Goal: Share content

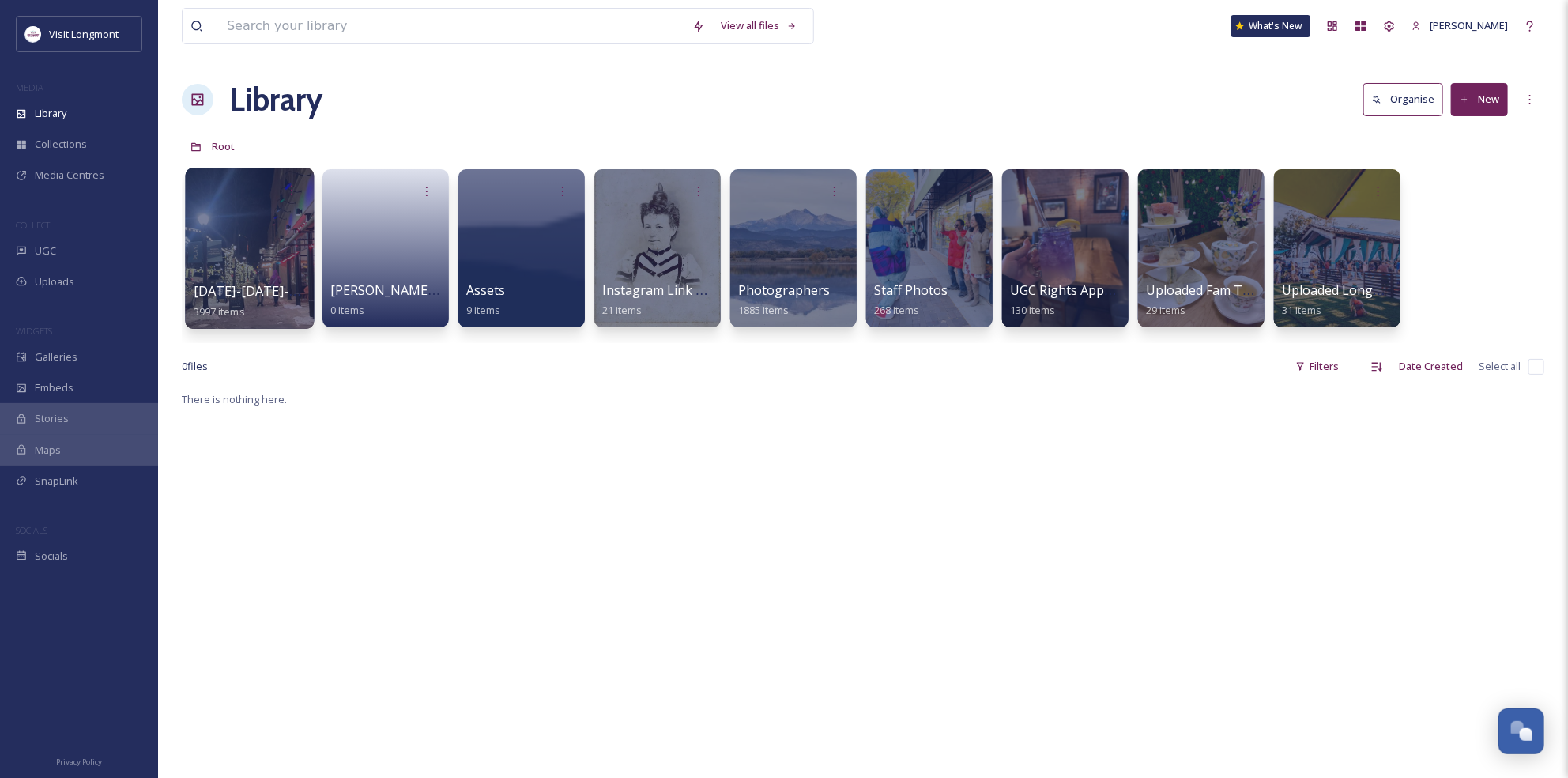
scroll to position [171, 0]
click at [826, 242] on div at bounding box center [793, 247] width 129 height 161
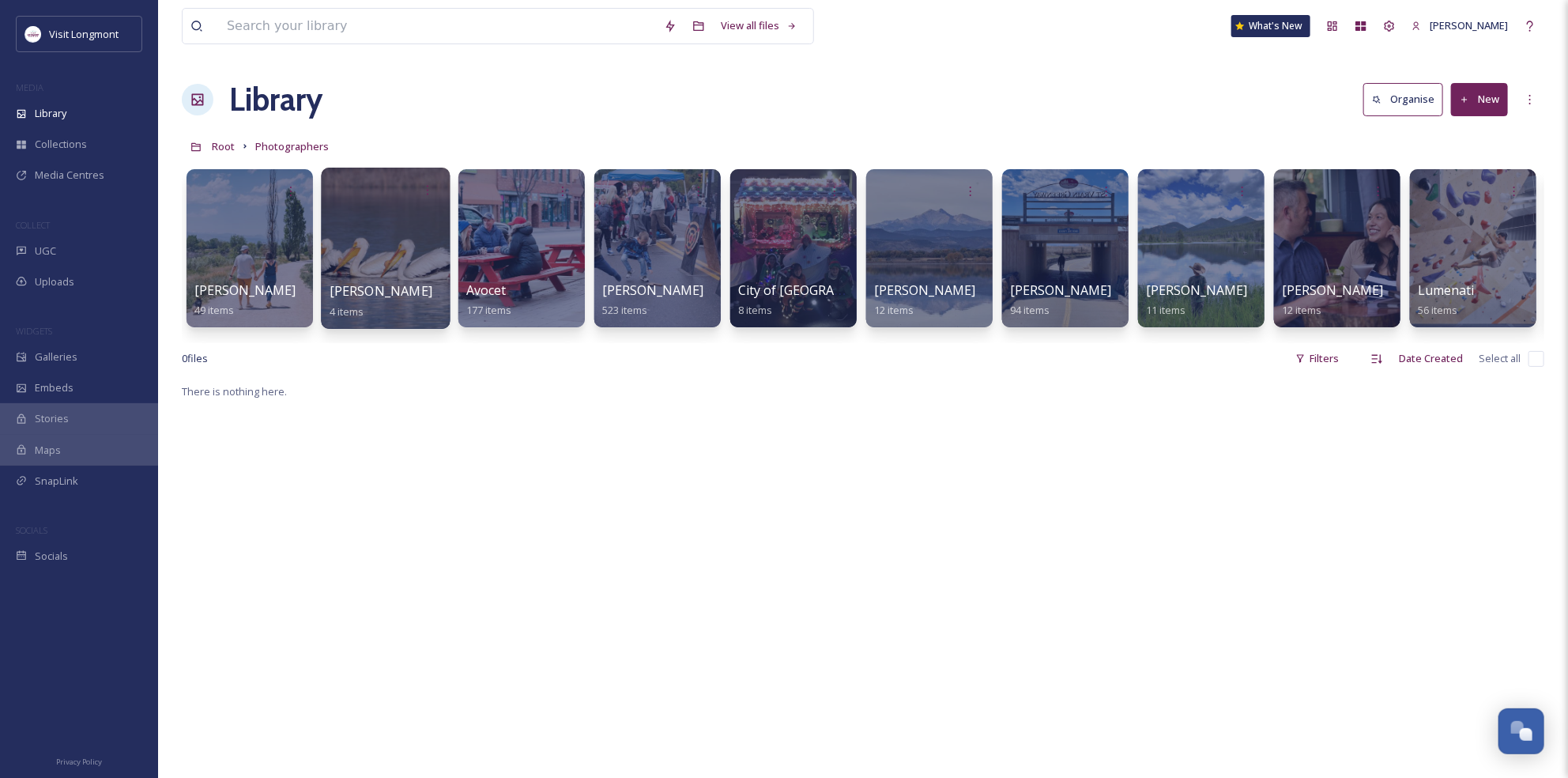
click at [384, 246] on div at bounding box center [385, 247] width 129 height 161
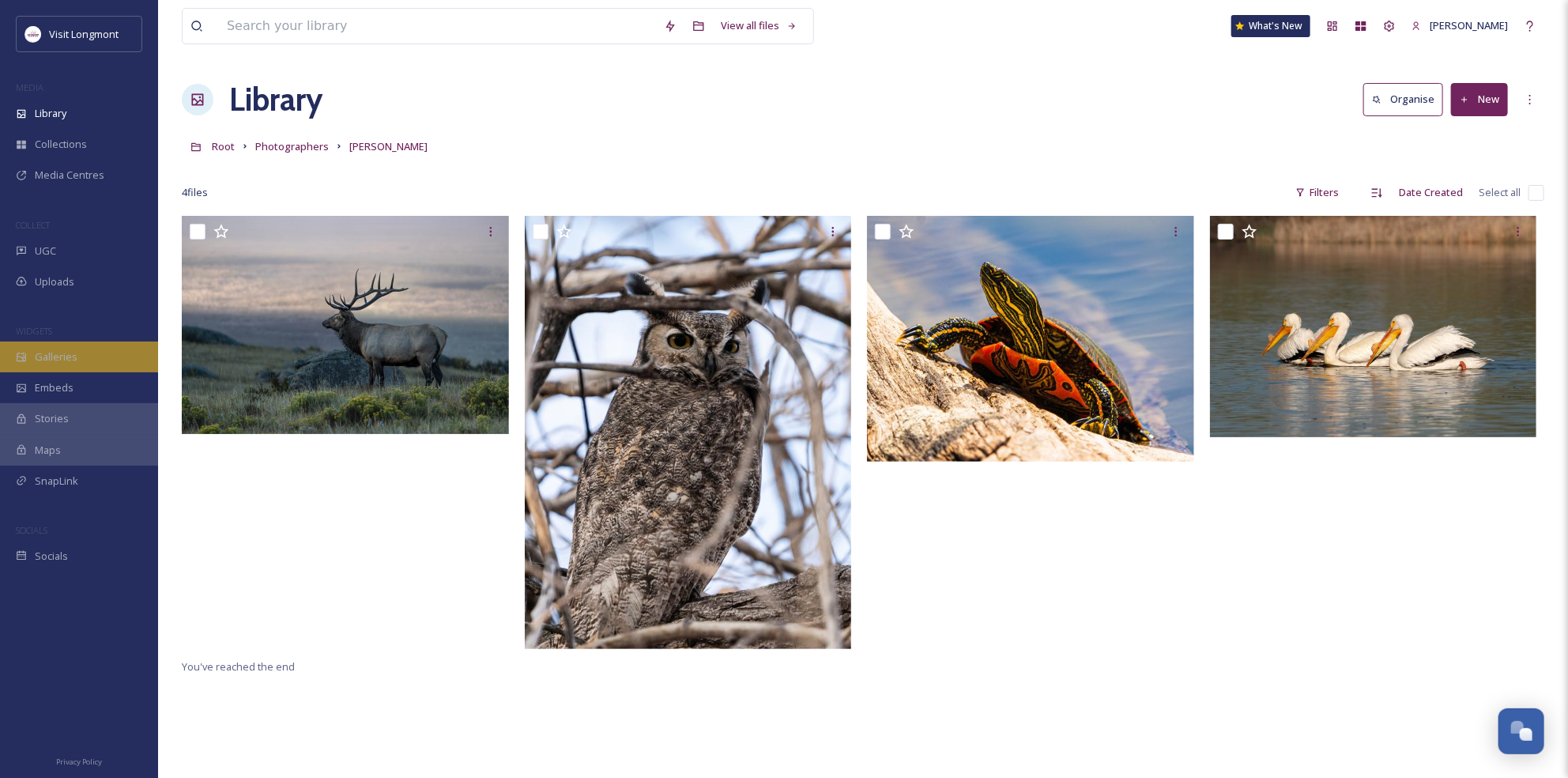
click at [34, 365] on div "Galleries" at bounding box center [78, 357] width 158 height 31
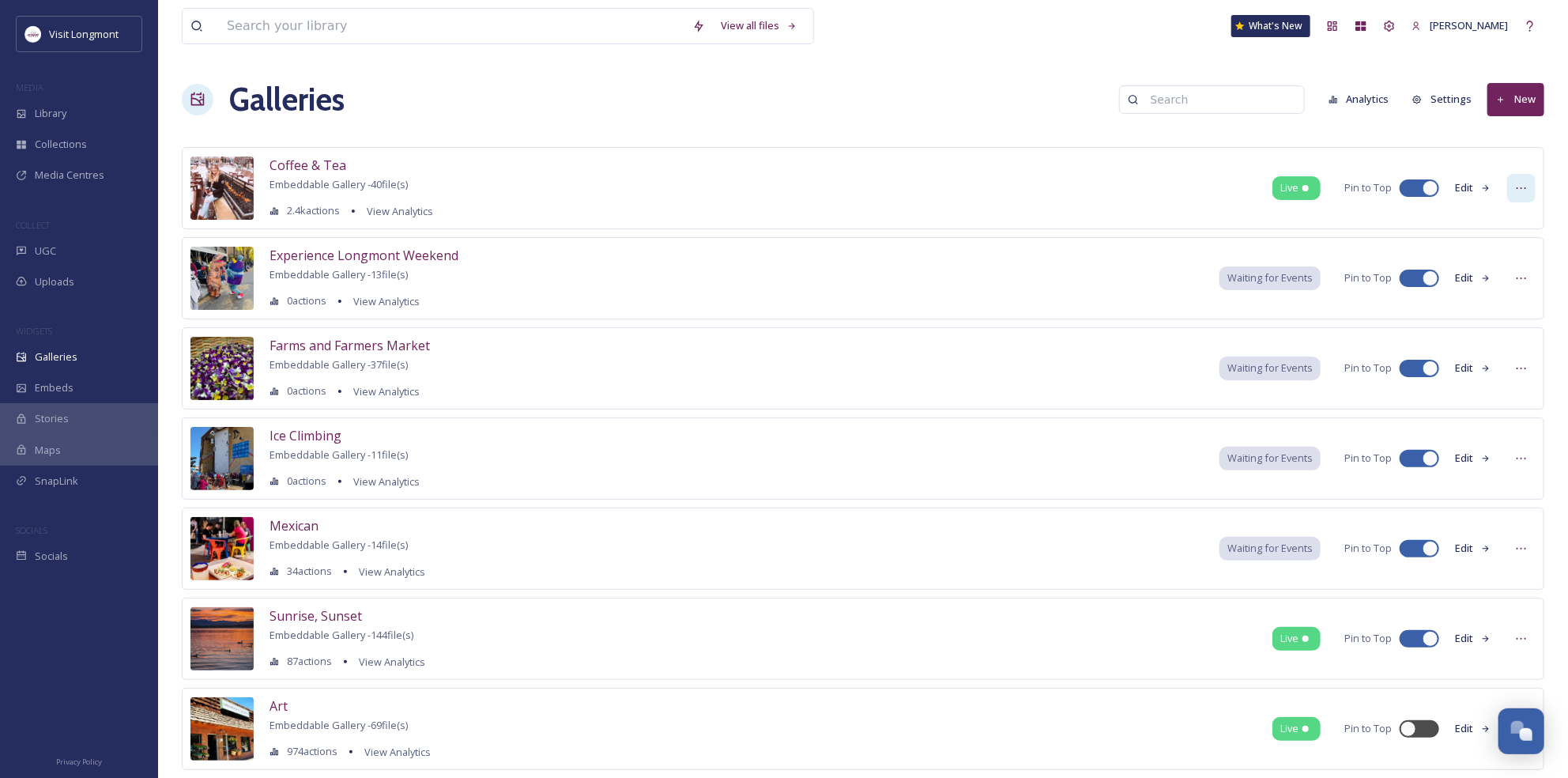
click at [1515, 184] on icon at bounding box center [1521, 188] width 13 height 13
click at [1506, 290] on span "Embed Gallery" at bounding box center [1491, 283] width 69 height 15
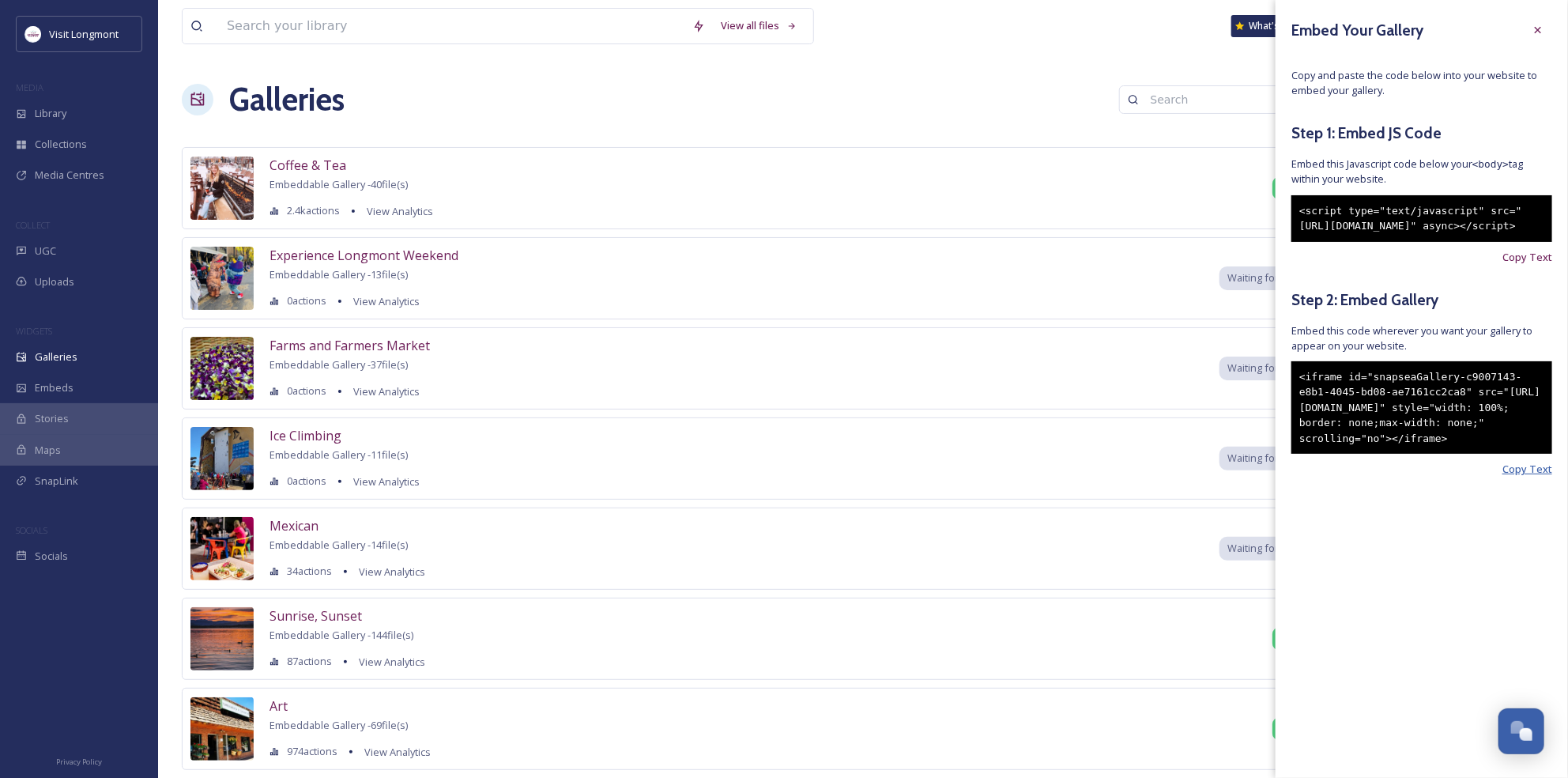
click at [1523, 476] on span "Copy Text" at bounding box center [1528, 469] width 50 height 15
